Goal: Task Accomplishment & Management: Manage account settings

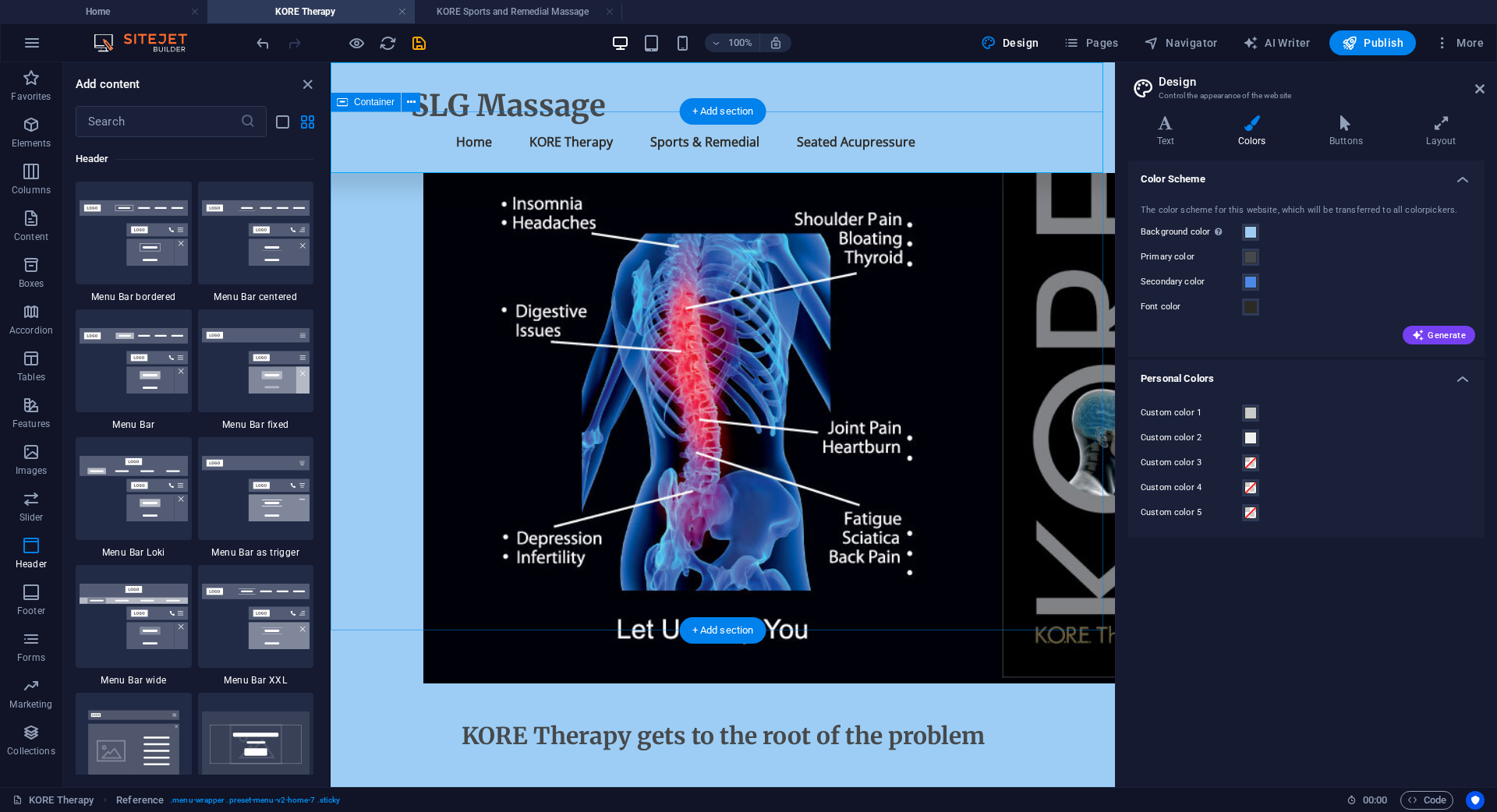
scroll to position [327, 0]
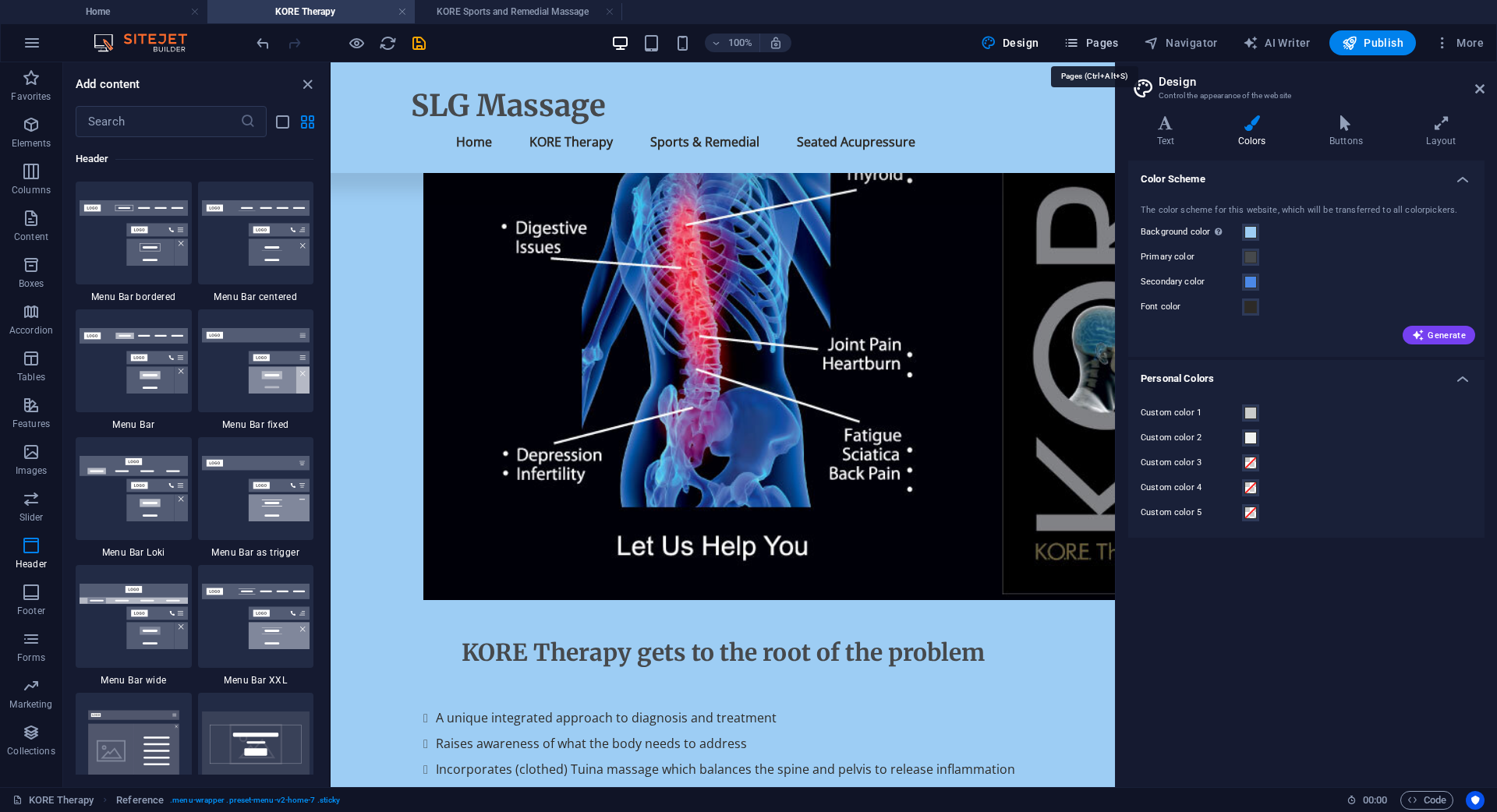
click at [1108, 38] on span "Pages" at bounding box center [1091, 42] width 55 height 16
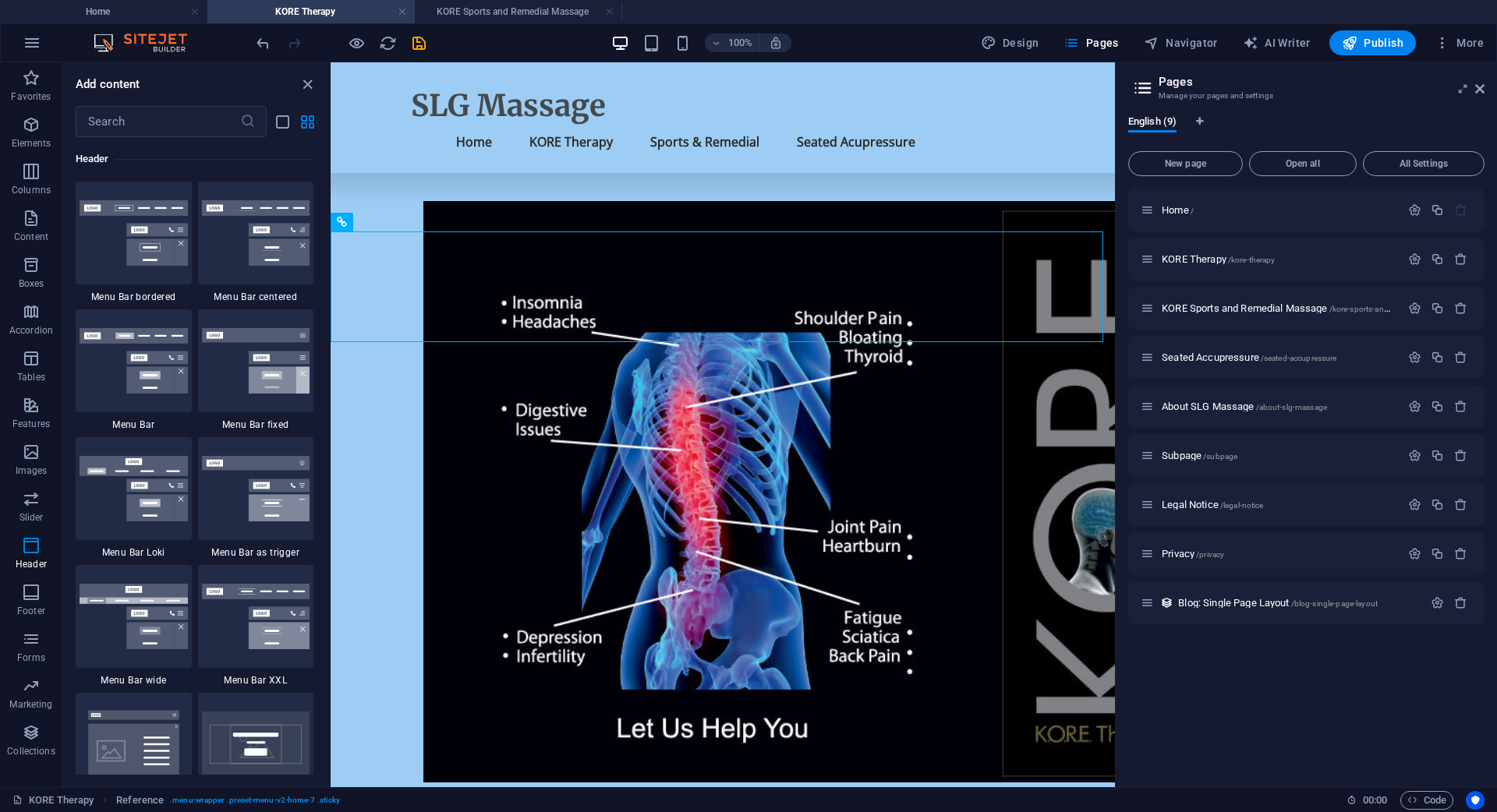
scroll to position [109, 0]
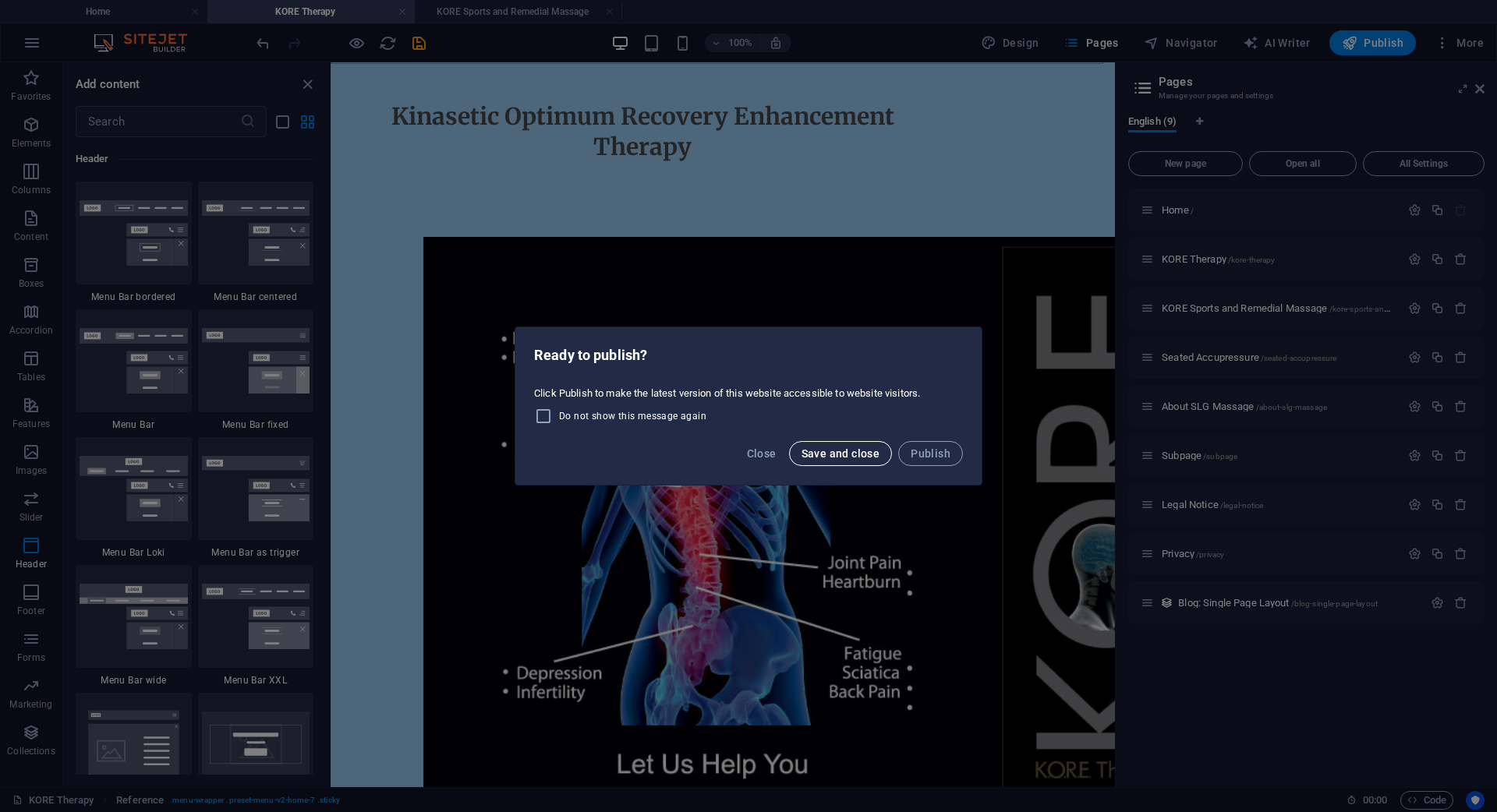
click at [838, 449] on span "Save and close" at bounding box center [841, 454] width 79 height 12
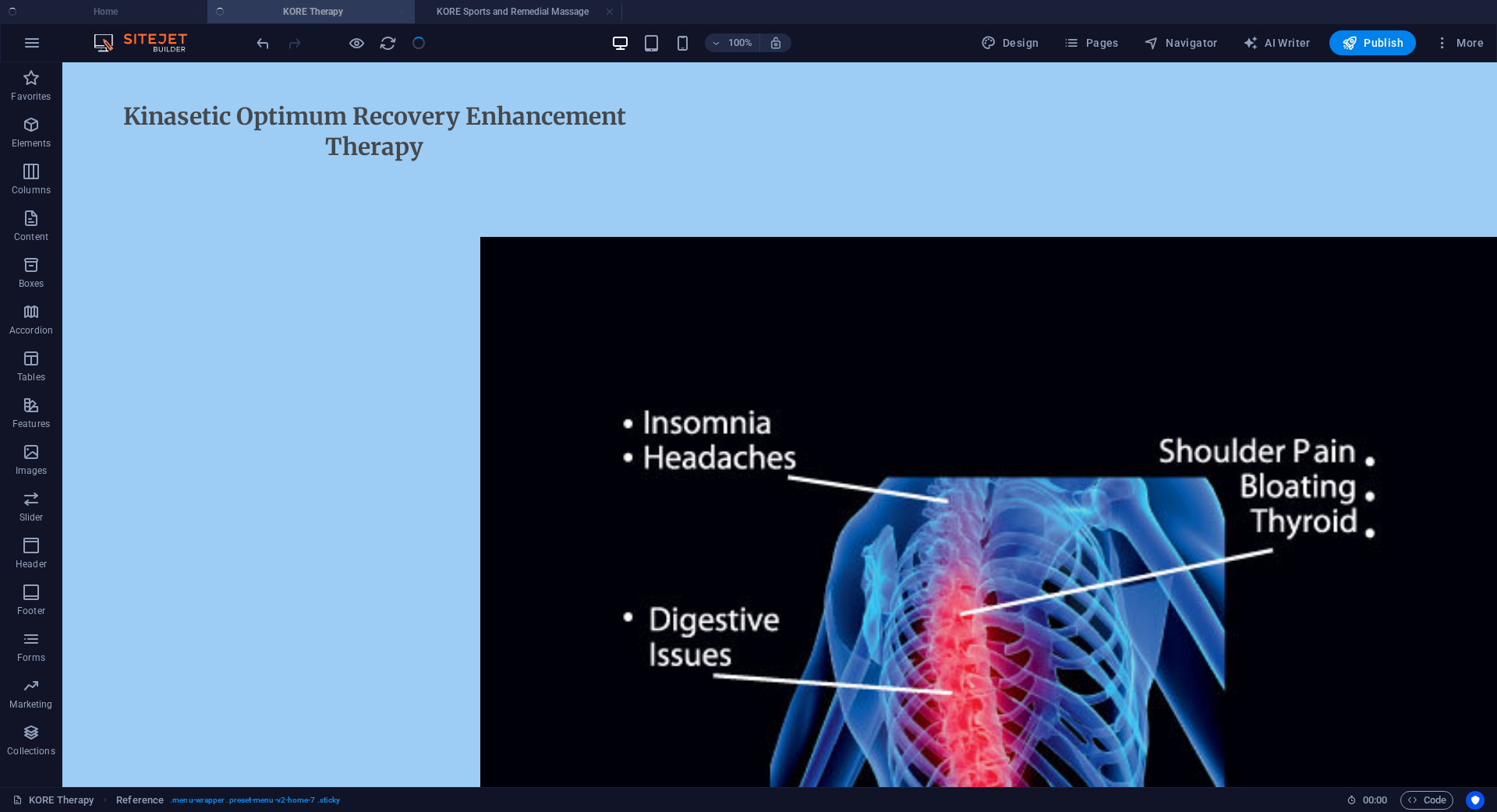
checkbox input "false"
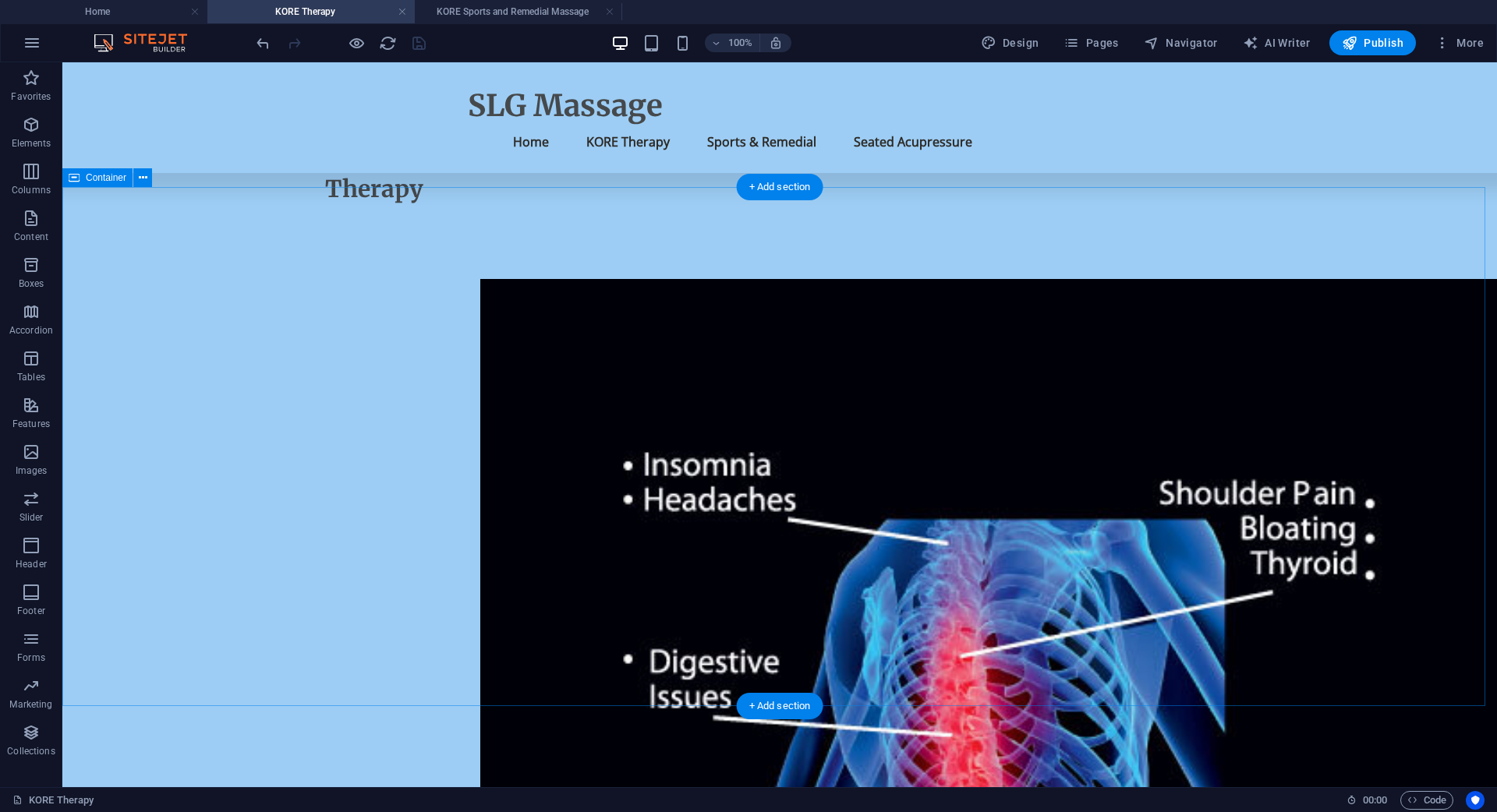
scroll to position [0, 0]
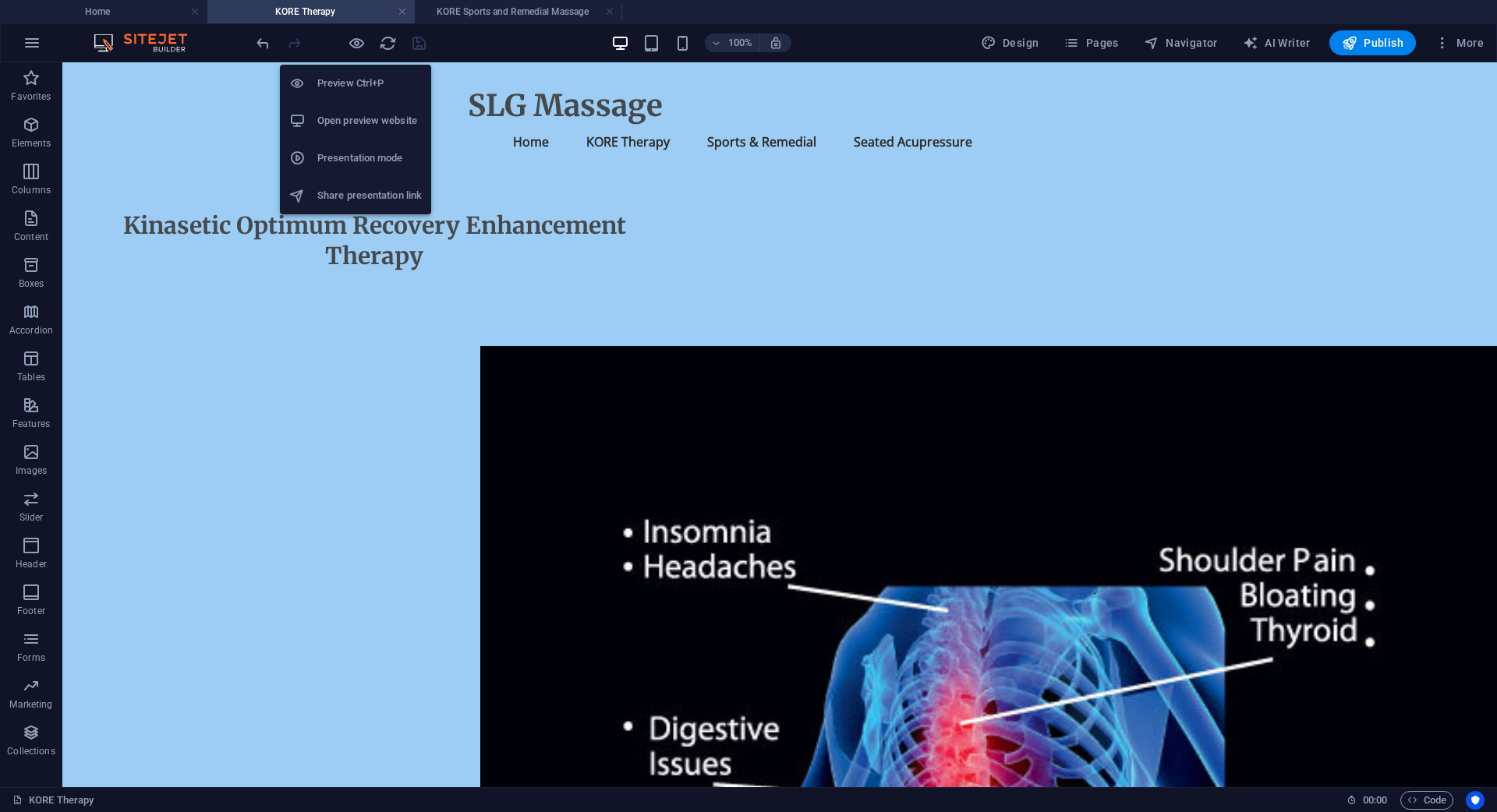
click at [357, 84] on h6 "Preview Ctrl+P" at bounding box center [369, 84] width 104 height 19
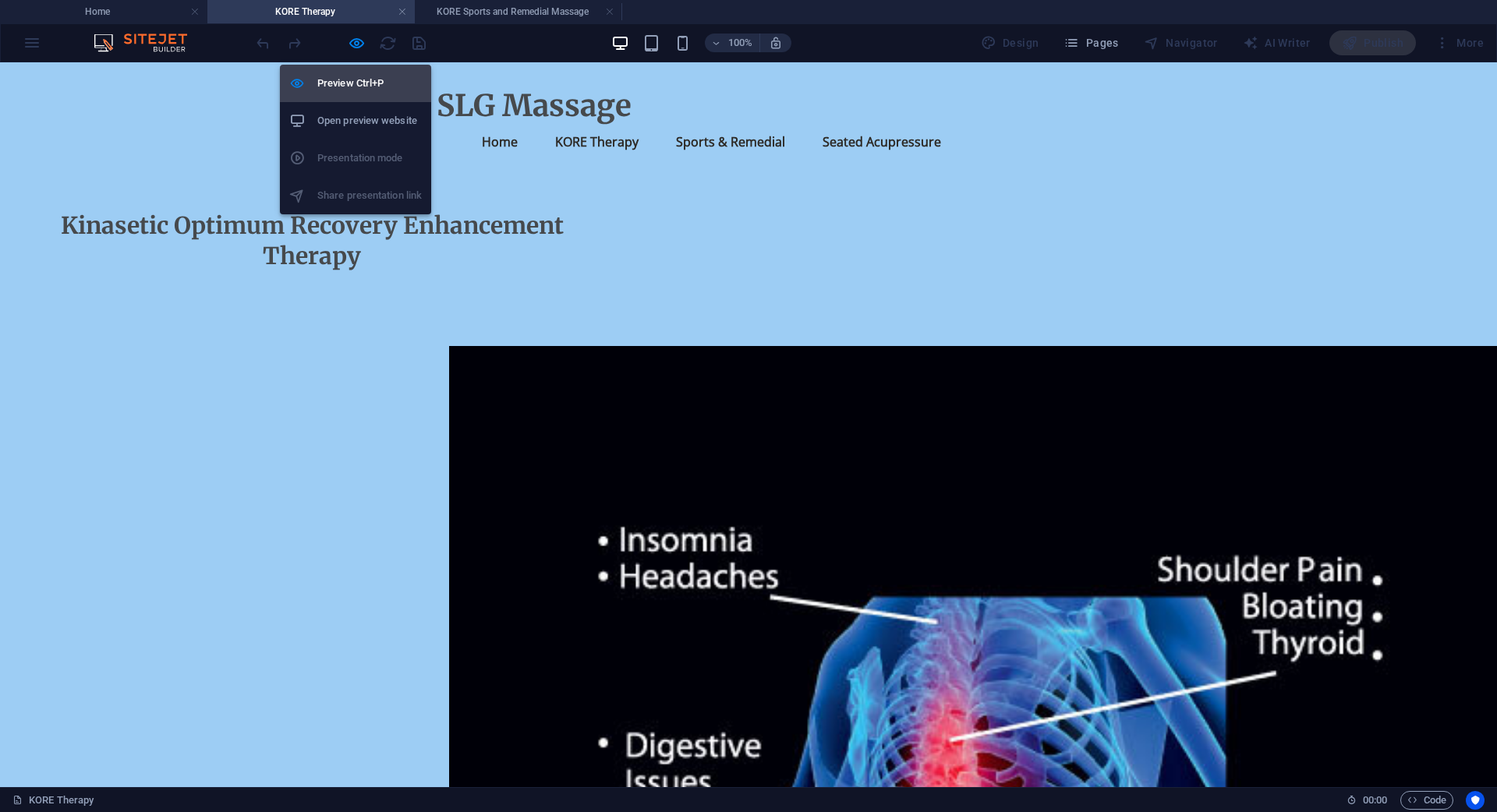
click at [355, 84] on h6 "Preview Ctrl+P" at bounding box center [369, 84] width 104 height 19
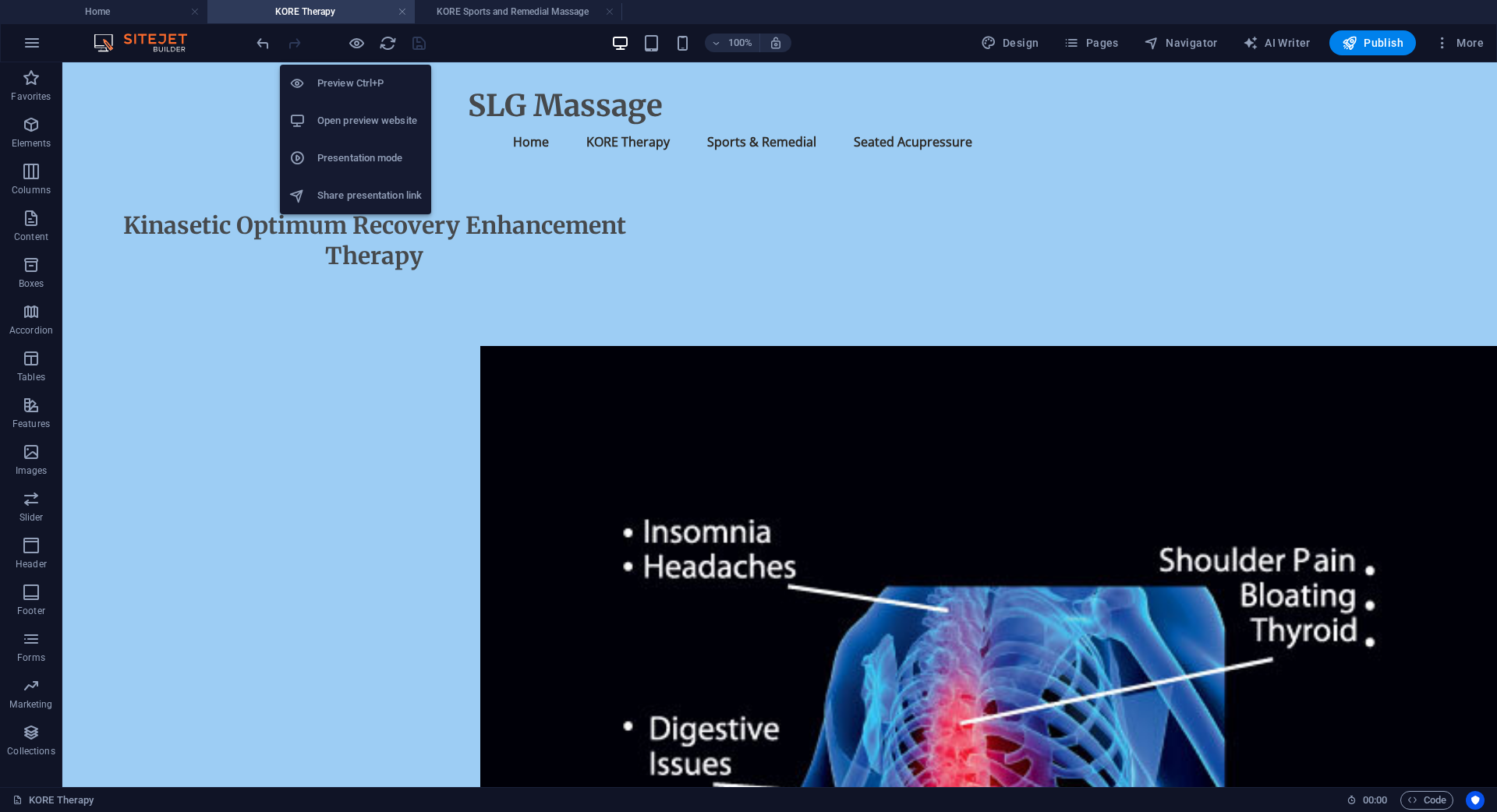
click at [325, 82] on h6 "Preview Ctrl+P" at bounding box center [369, 84] width 104 height 19
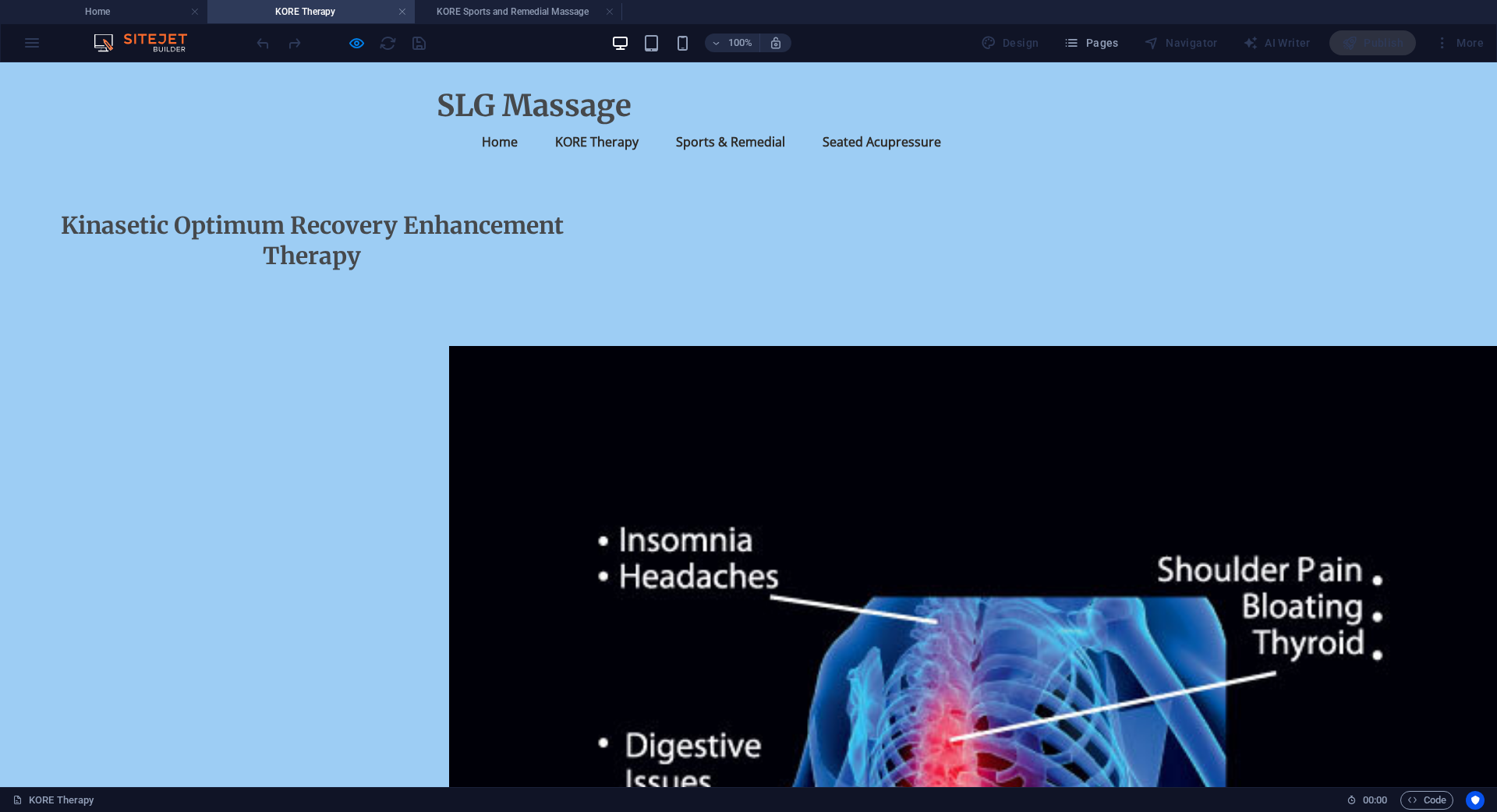
click at [733, 143] on link "Sports & Remedial" at bounding box center [730, 142] width 135 height 38
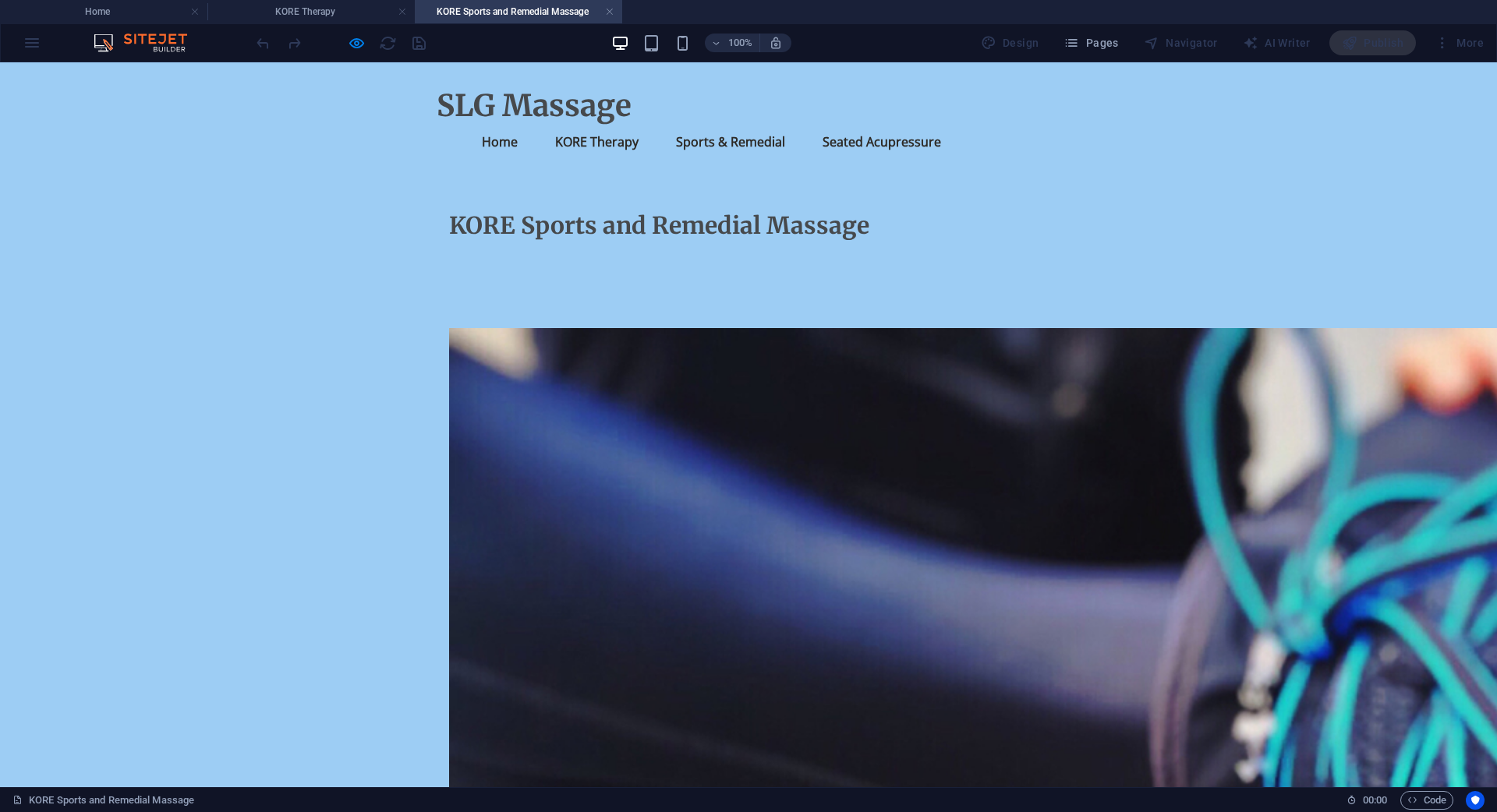
click at [900, 141] on link "Seated Acupressure" at bounding box center [882, 142] width 143 height 38
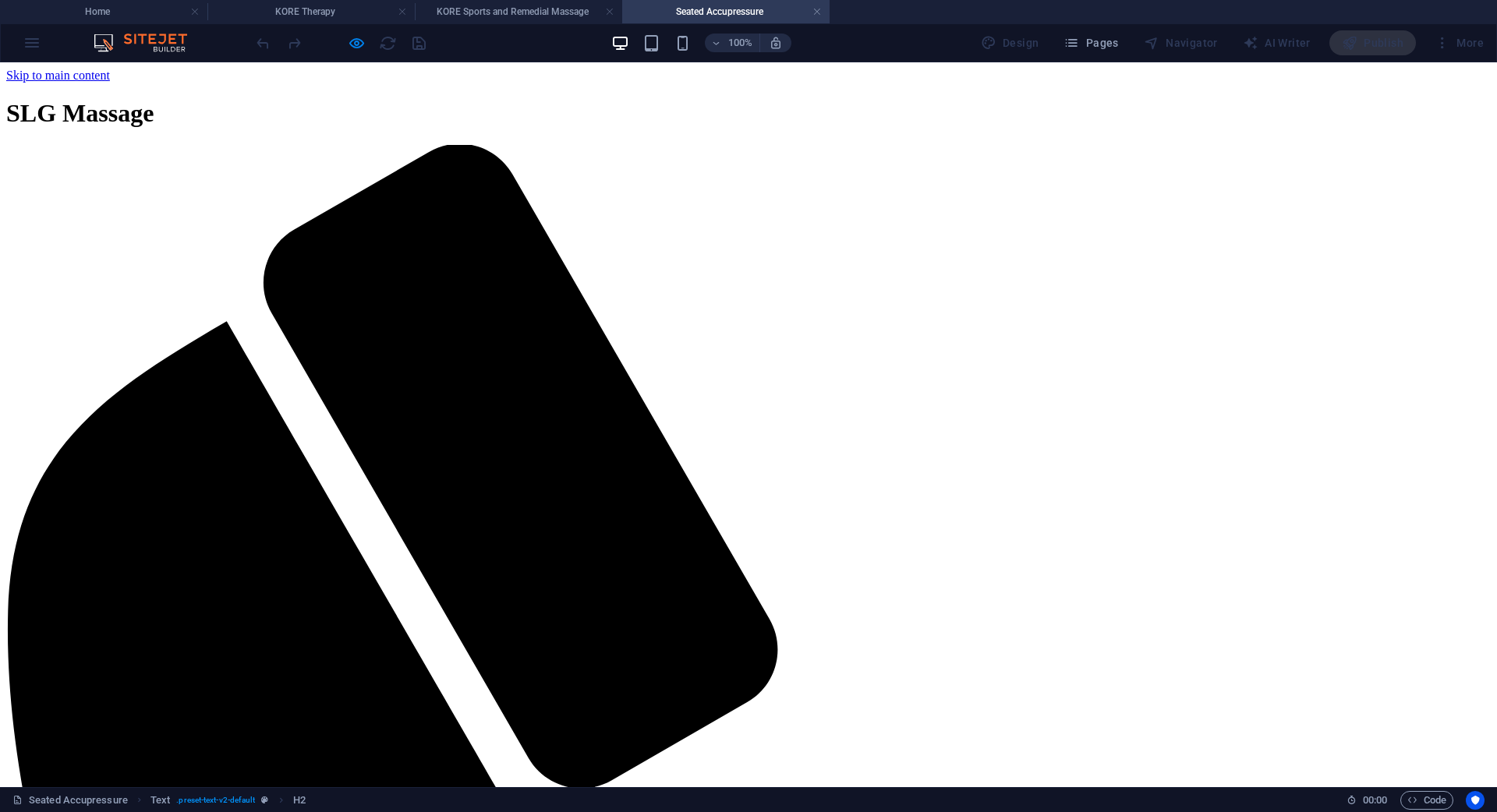
click at [517, 102] on div "SLG Massage" at bounding box center [748, 113] width 1484 height 29
